Goal: Task Accomplishment & Management: Complete application form

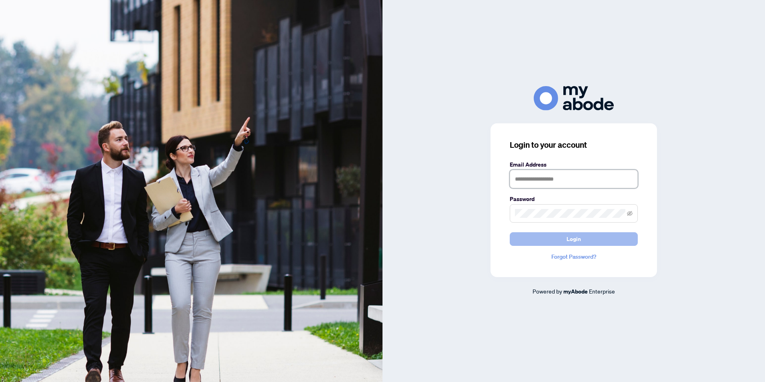
type input "**********"
click at [559, 243] on button "Login" at bounding box center [574, 239] width 128 height 14
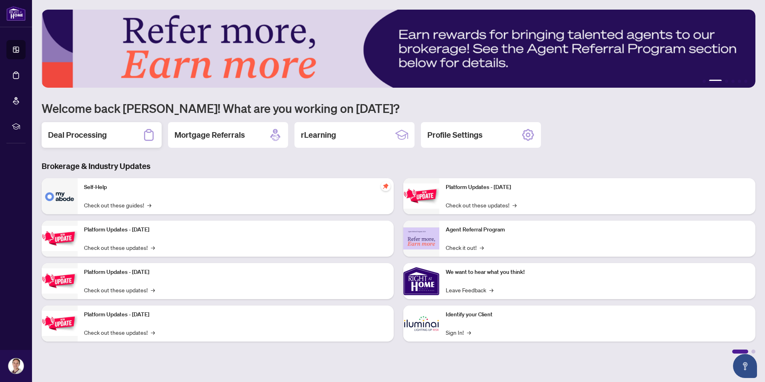
click at [122, 140] on div "Deal Processing" at bounding box center [102, 135] width 120 height 26
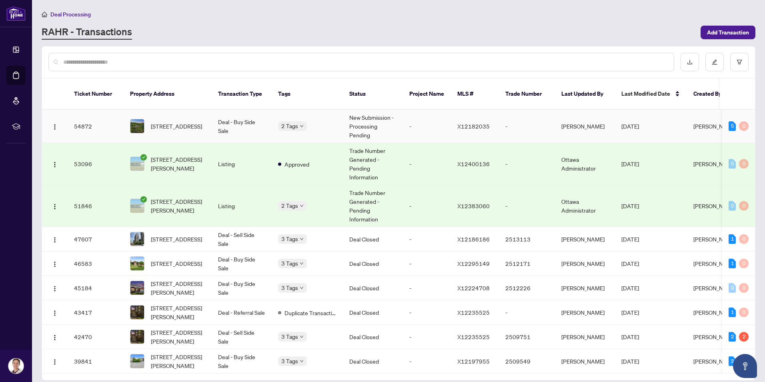
click at [332, 123] on td "2 Tags" at bounding box center [307, 126] width 71 height 33
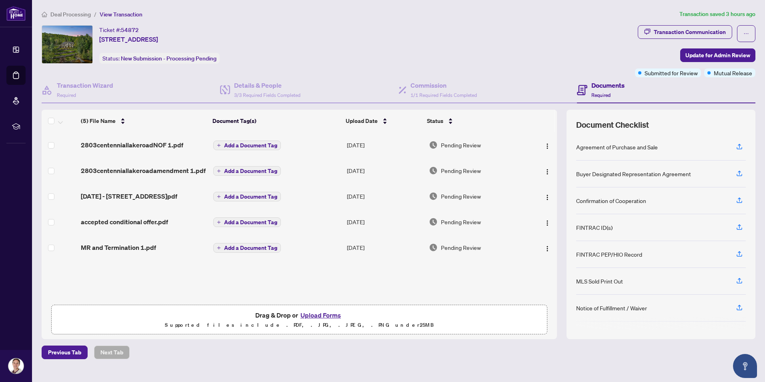
click at [315, 310] on button "Upload Forms" at bounding box center [320, 315] width 45 height 10
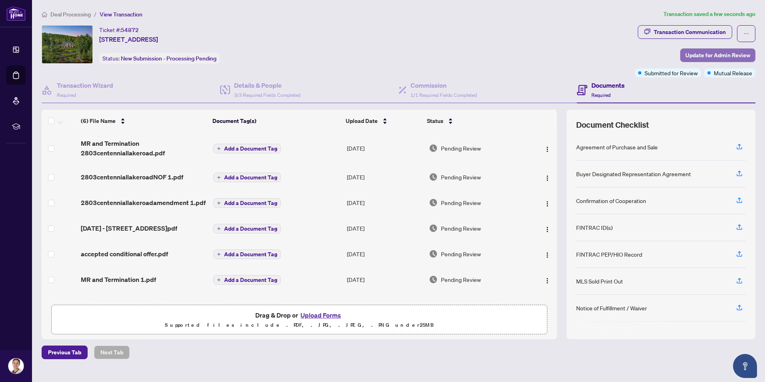
click at [689, 48] on button "Update for Admin Review" at bounding box center [717, 55] width 75 height 14
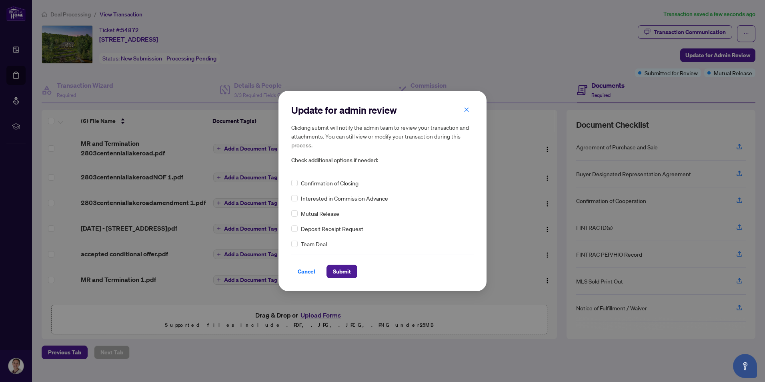
click at [320, 213] on span "Mutual Release" at bounding box center [320, 213] width 38 height 9
click at [351, 275] on span "Submit" at bounding box center [342, 271] width 18 height 13
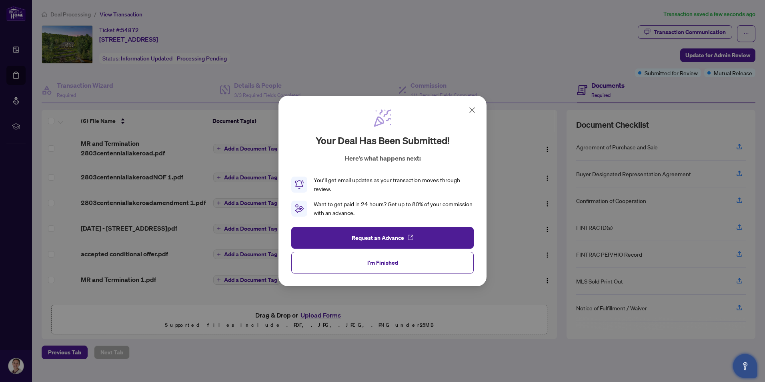
click at [742, 357] on button "Open asap" at bounding box center [745, 366] width 24 height 24
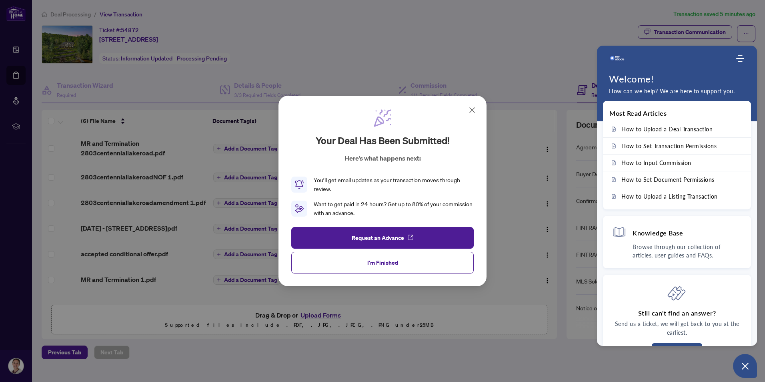
click at [468, 111] on icon at bounding box center [472, 110] width 10 height 10
